Goal: Information Seeking & Learning: Learn about a topic

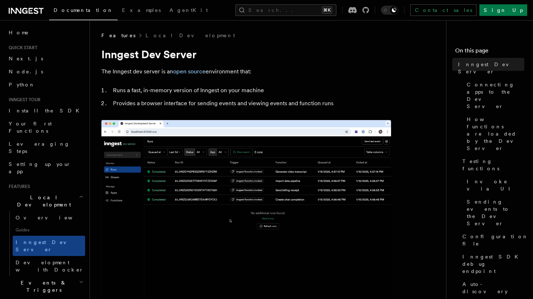
click at [31, 13] on icon at bounding box center [31, 11] width 4 height 6
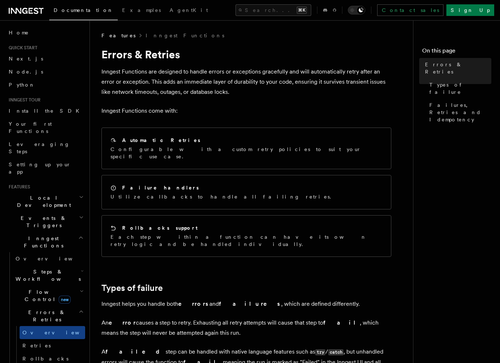
click at [342, 98] on article "Features Inngest Functions Errors & Retries Inngest Functions are designed to h…" at bounding box center [254, 334] width 306 height 605
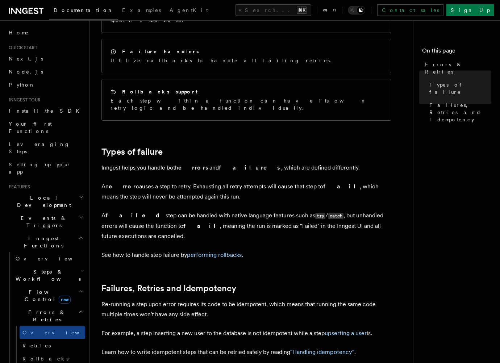
scroll to position [62, 0]
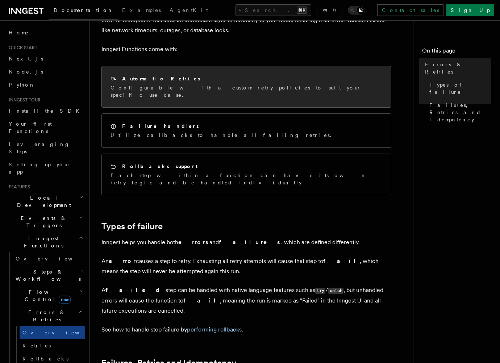
click at [250, 94] on div "Automatic Retries Configurable with a custom retry policies to suit your specif…" at bounding box center [246, 86] width 289 height 41
